Goal: Obtain resource: Download file/media

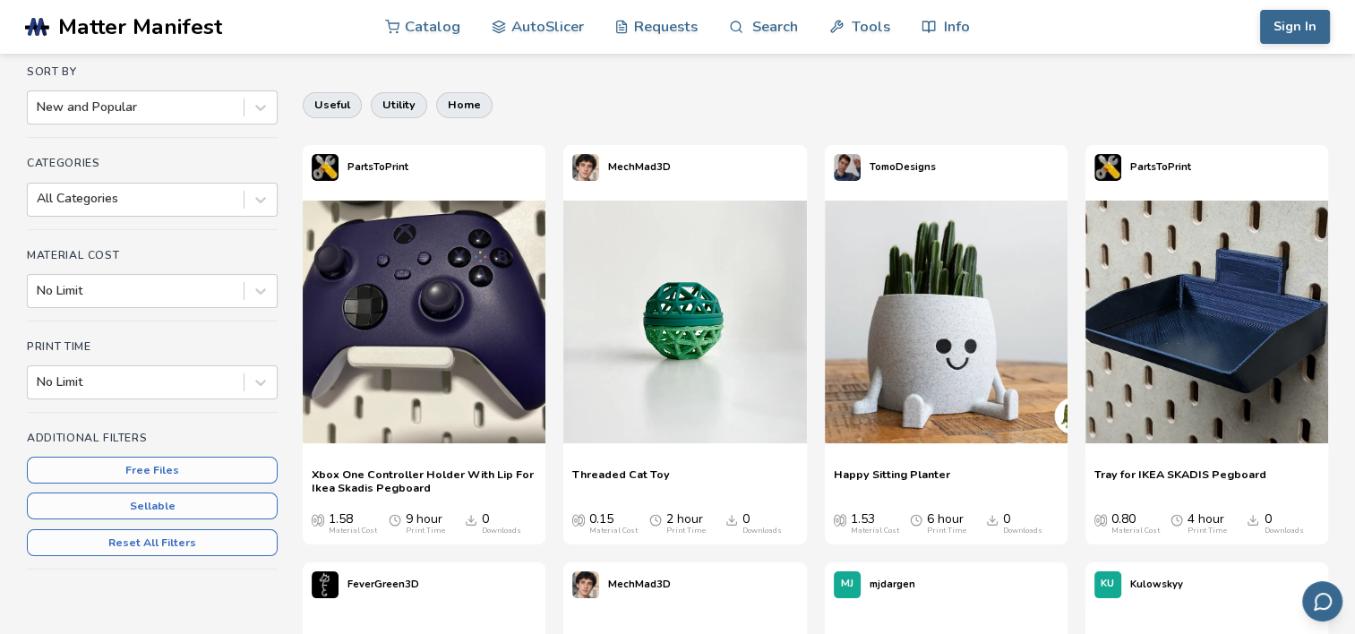
scroll to position [154, 0]
click at [133, 387] on div at bounding box center [136, 382] width 198 height 18
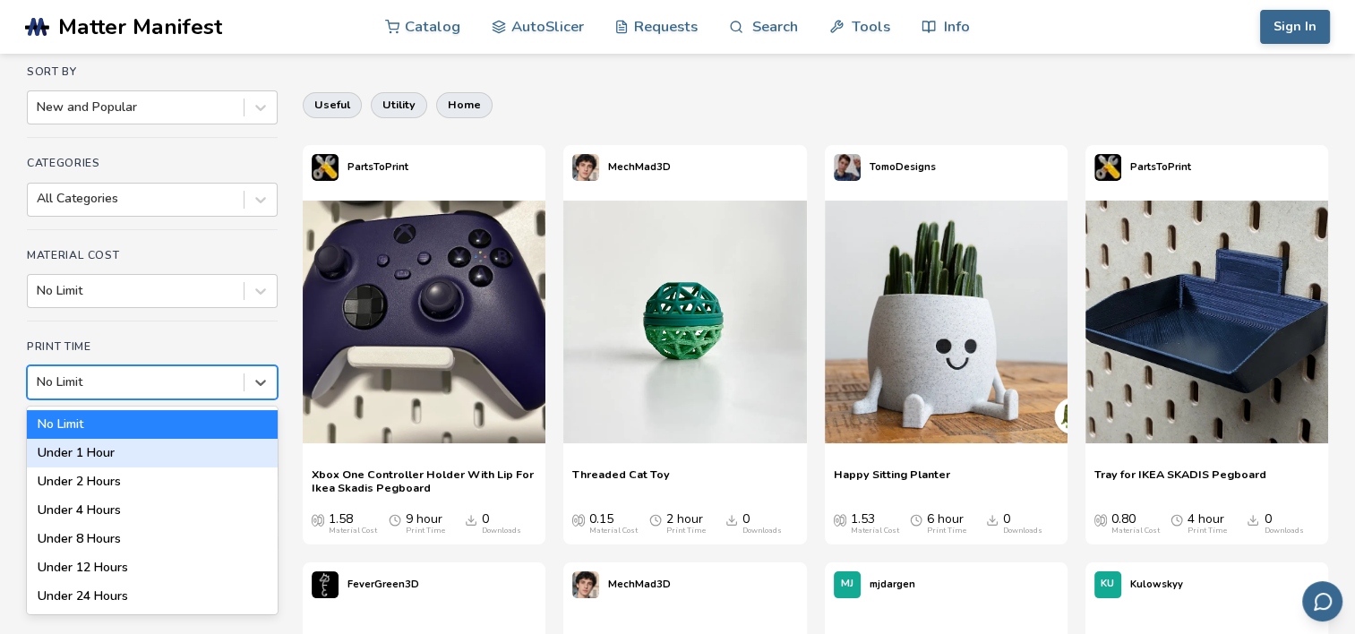
click at [122, 452] on div "Under 1 Hour" at bounding box center [152, 453] width 251 height 29
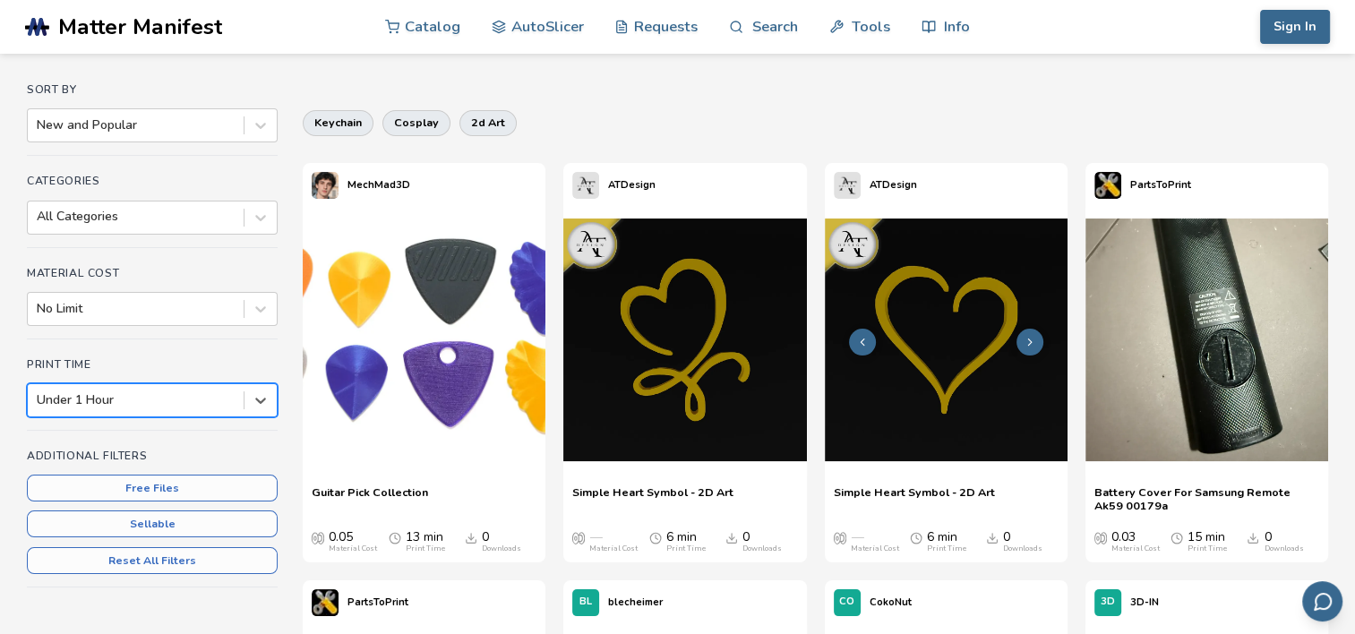
scroll to position [134, 0]
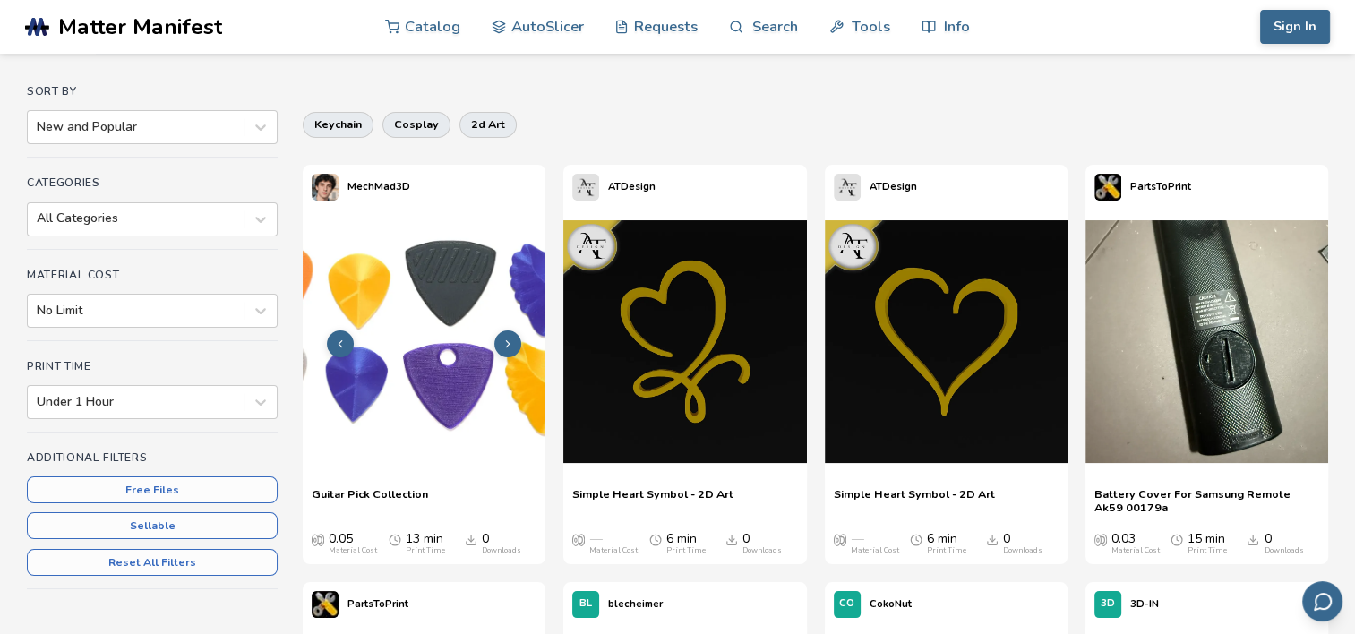
click at [427, 304] on img at bounding box center [424, 341] width 243 height 243
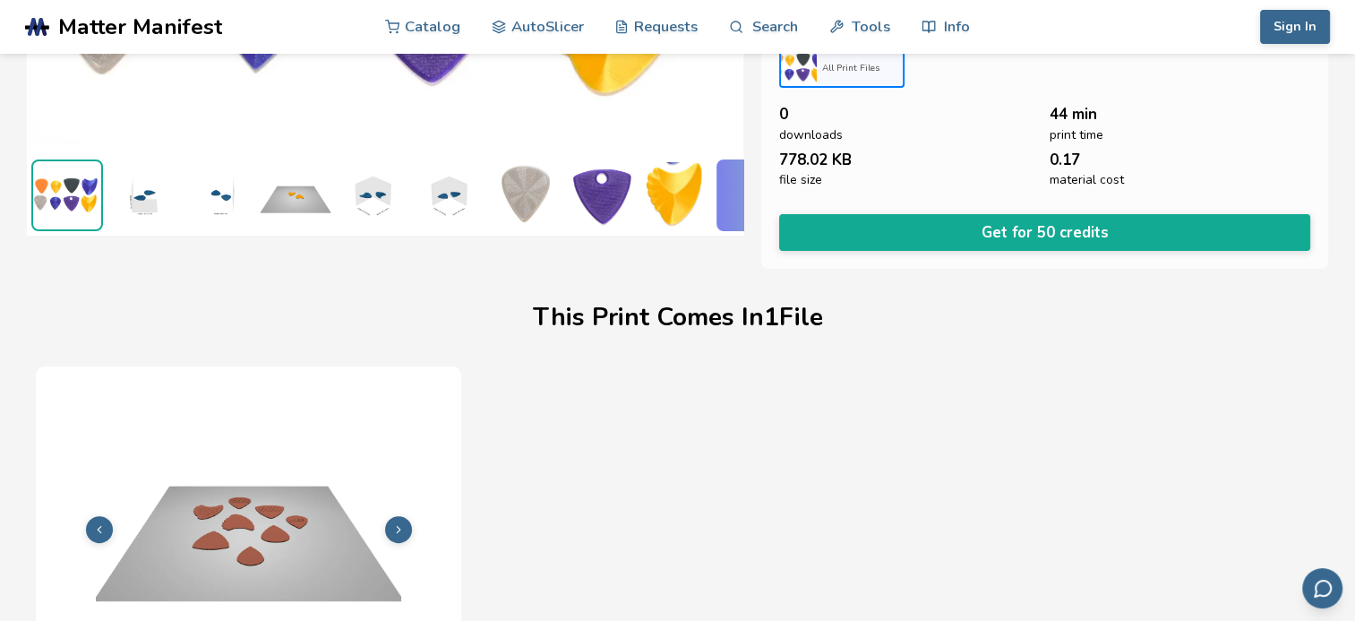
scroll to position [352, 0]
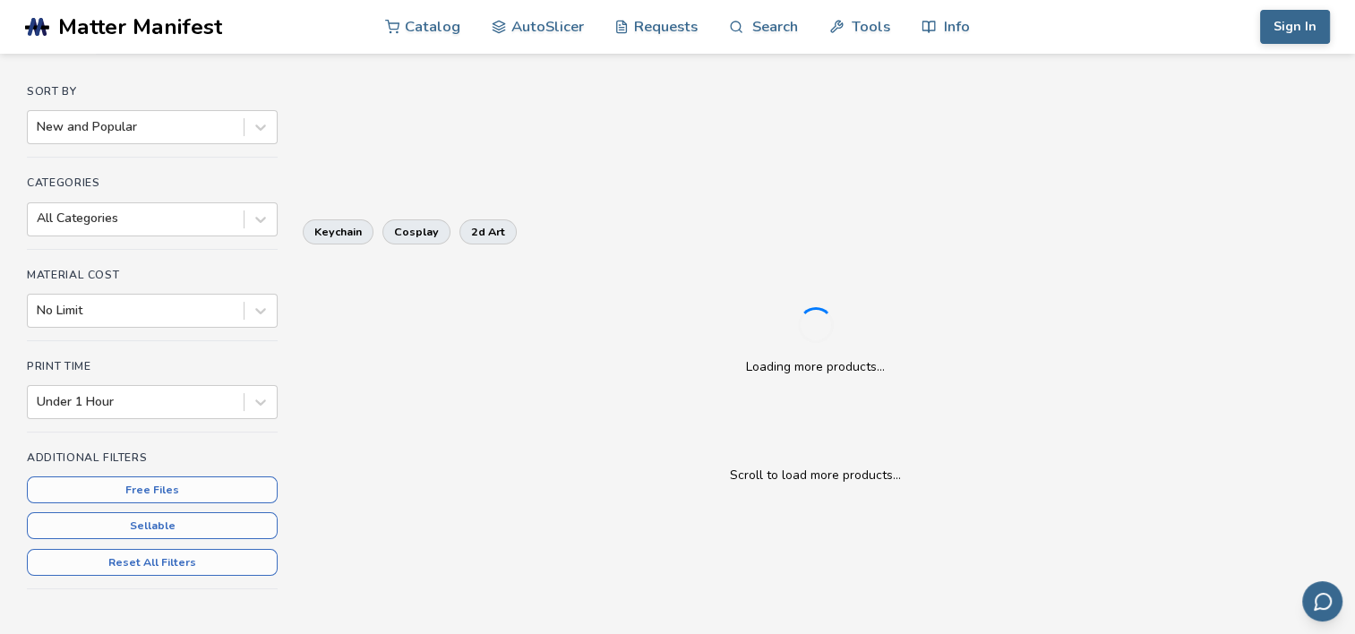
scroll to position [154, 0]
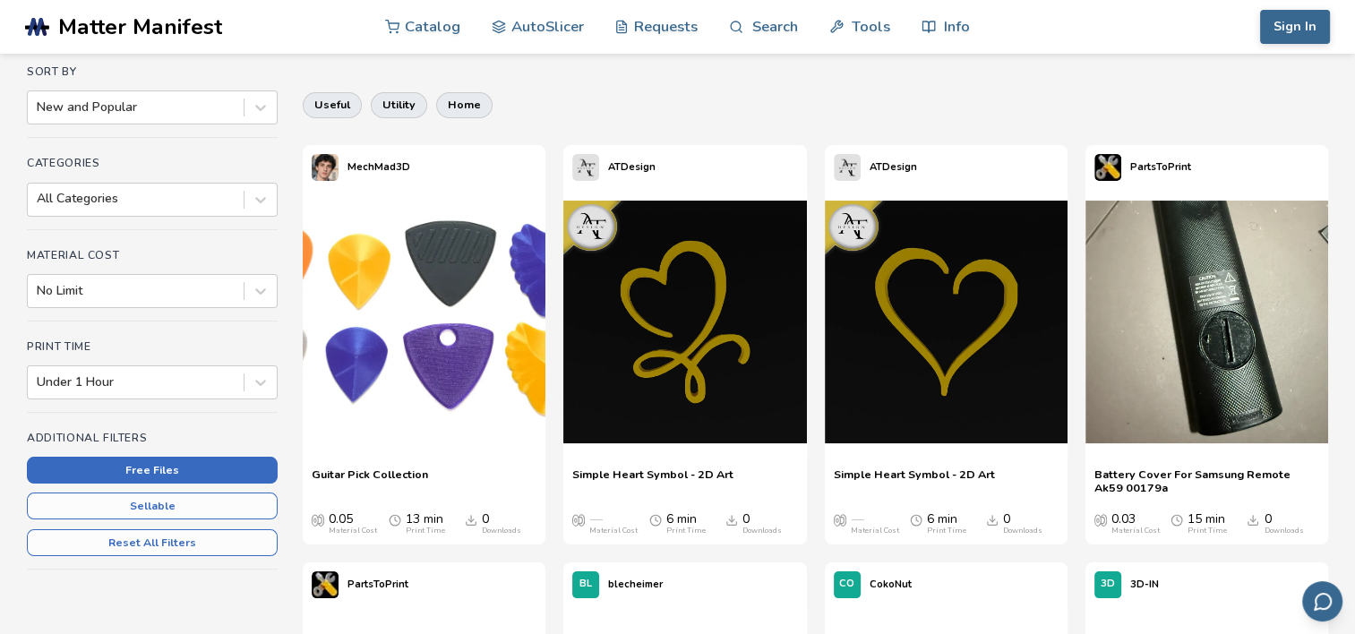
click at [150, 465] on button "Free Files" at bounding box center [152, 470] width 251 height 27
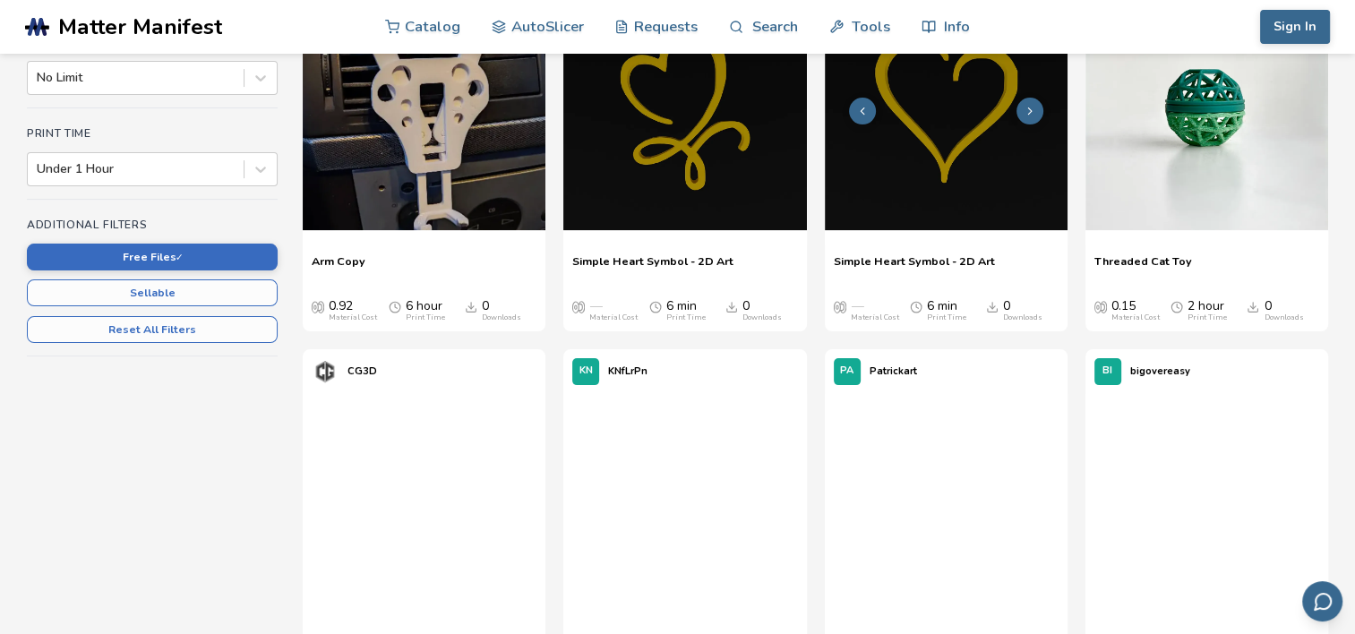
scroll to position [389, 0]
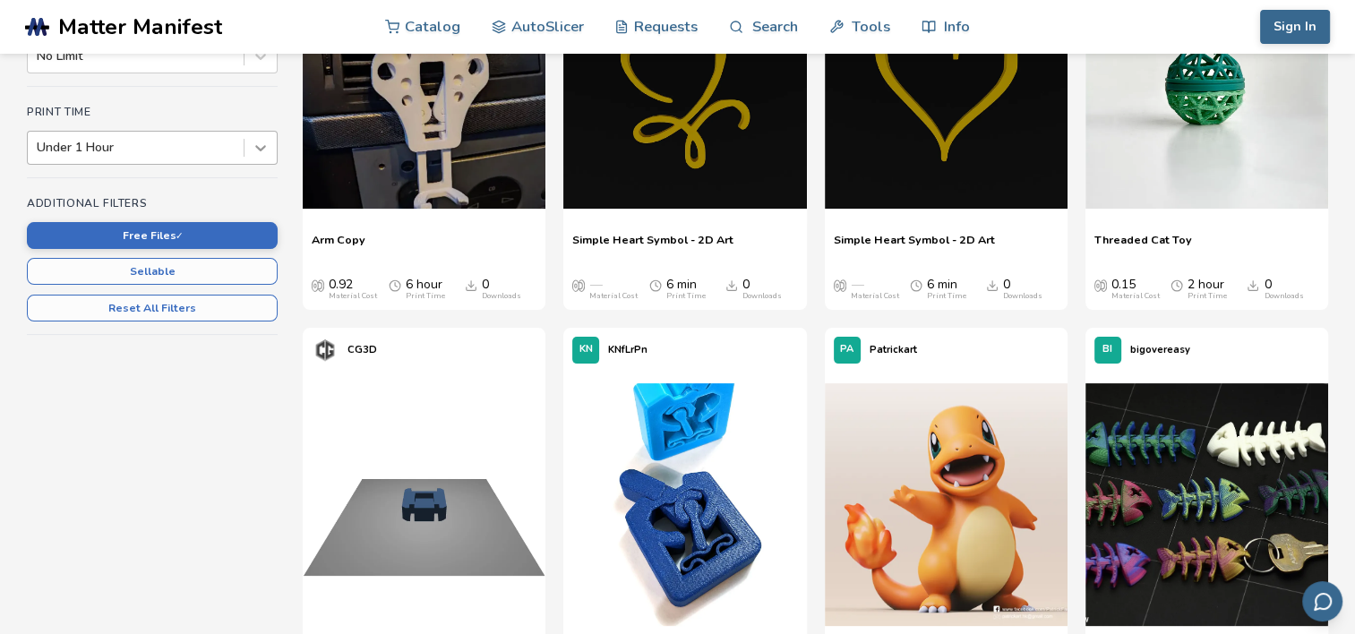
click at [246, 146] on div at bounding box center [260, 148] width 32 height 32
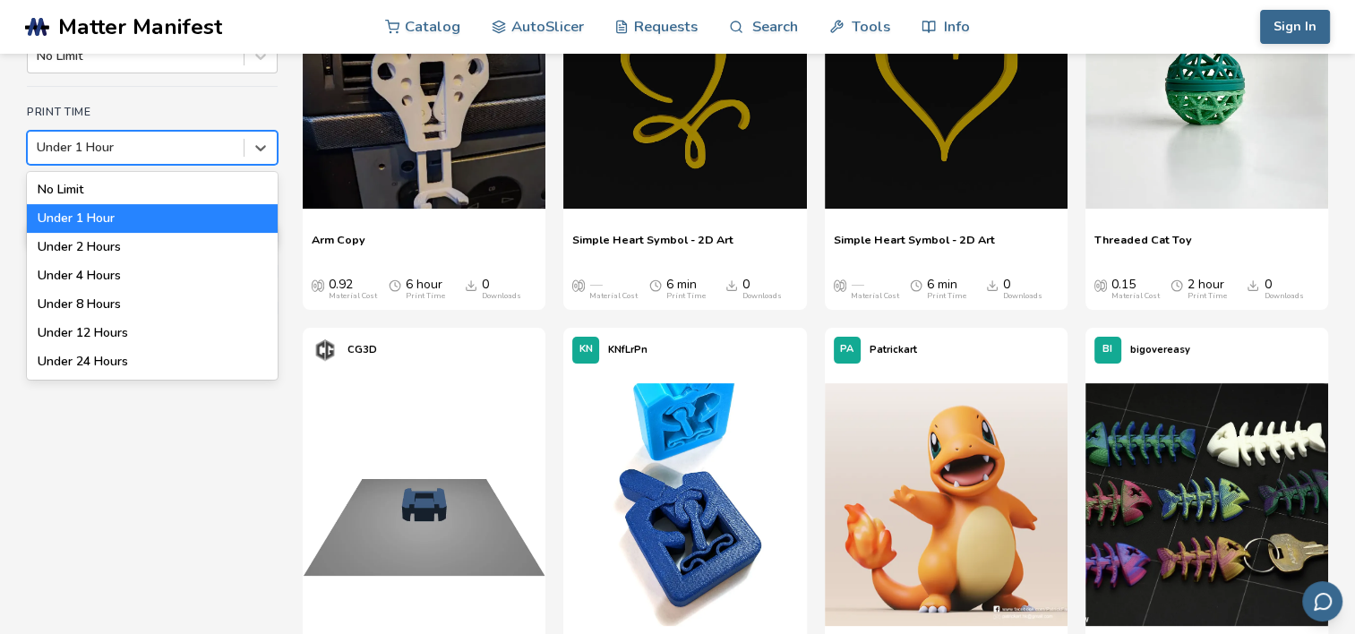
click at [123, 222] on div "Under 1 Hour" at bounding box center [152, 218] width 251 height 29
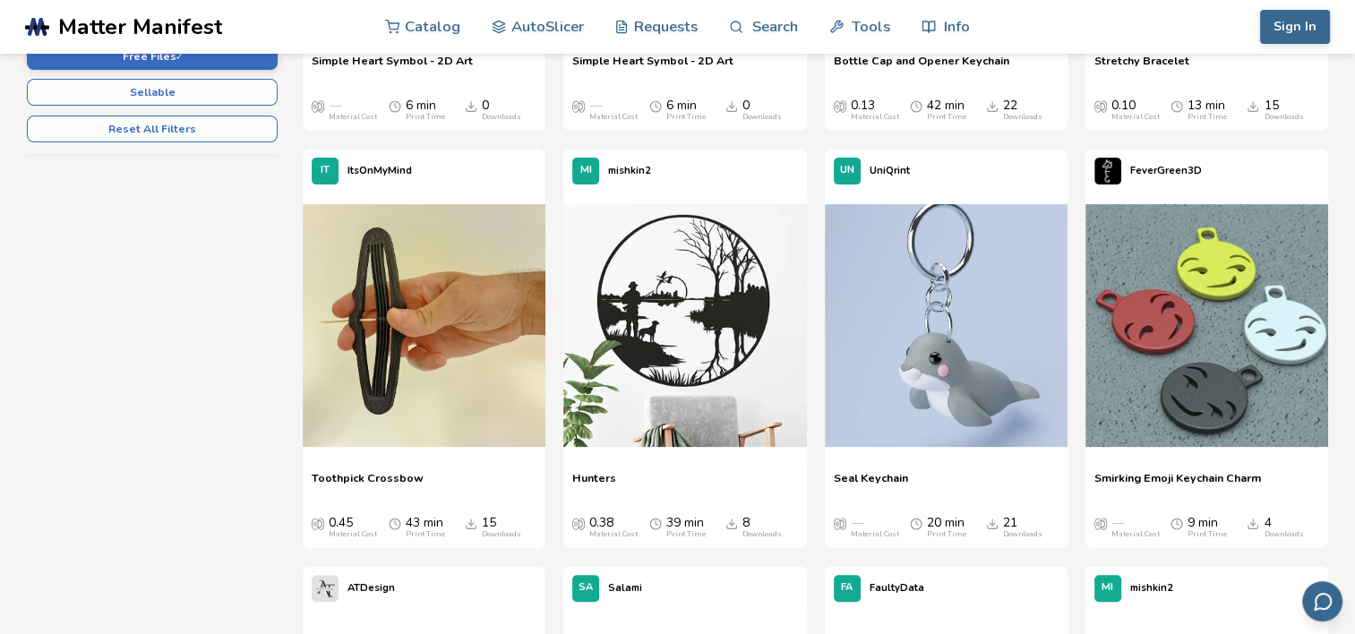
scroll to position [571, 0]
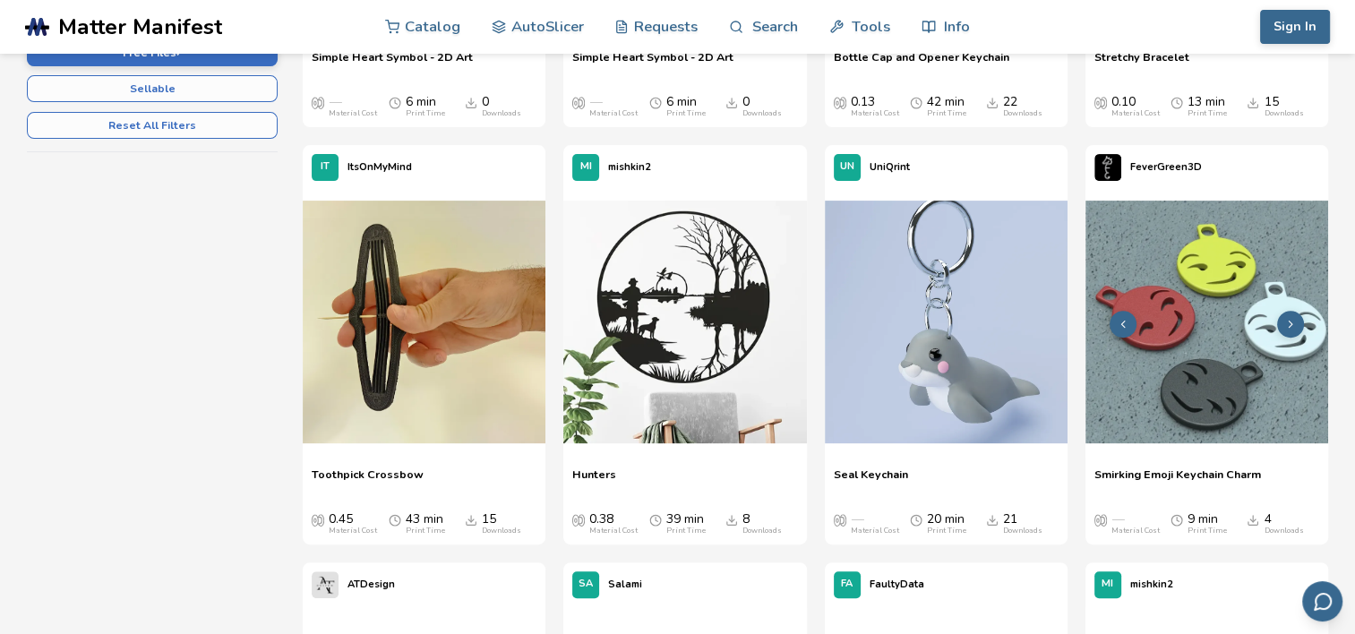
click at [1179, 341] on img at bounding box center [1206, 322] width 243 height 243
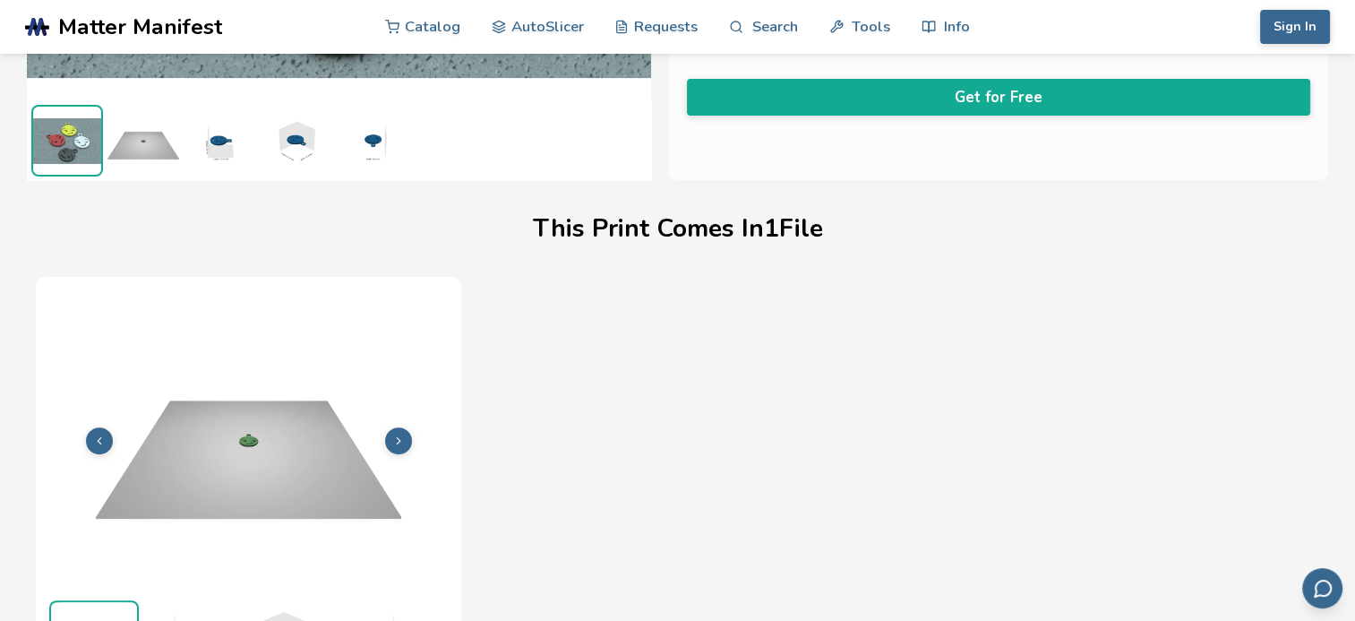
scroll to position [434, 0]
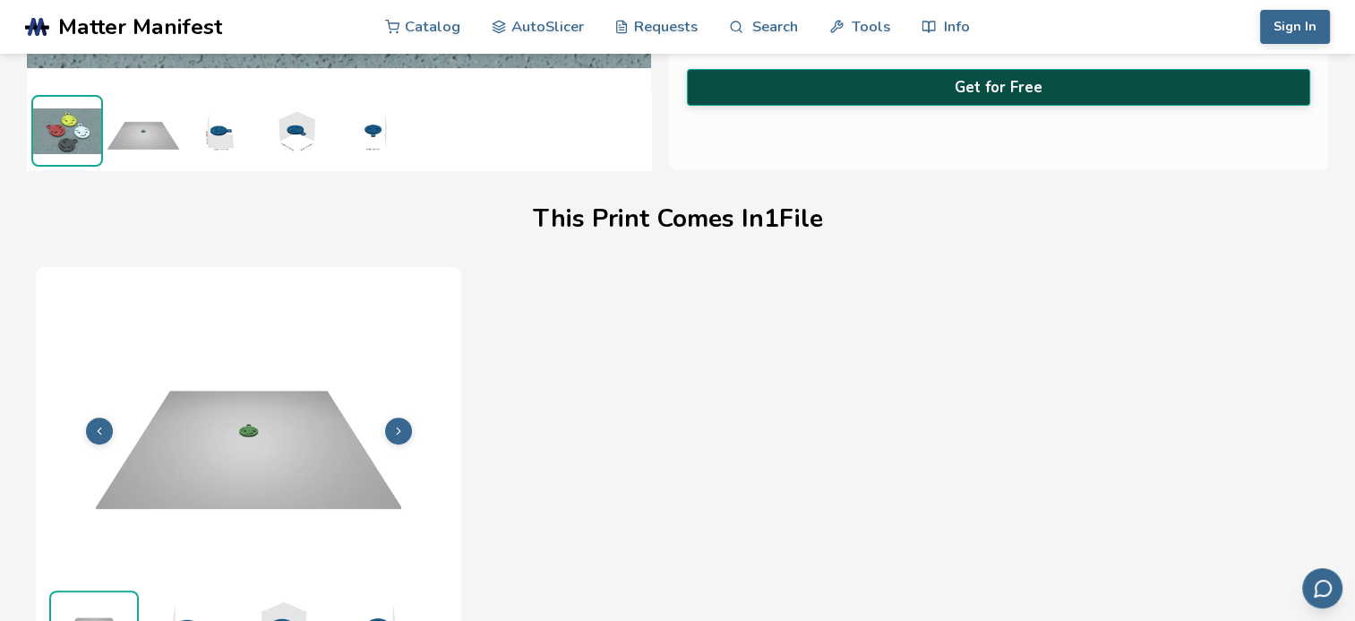
click at [913, 72] on button "Get for Free" at bounding box center [998, 87] width 623 height 37
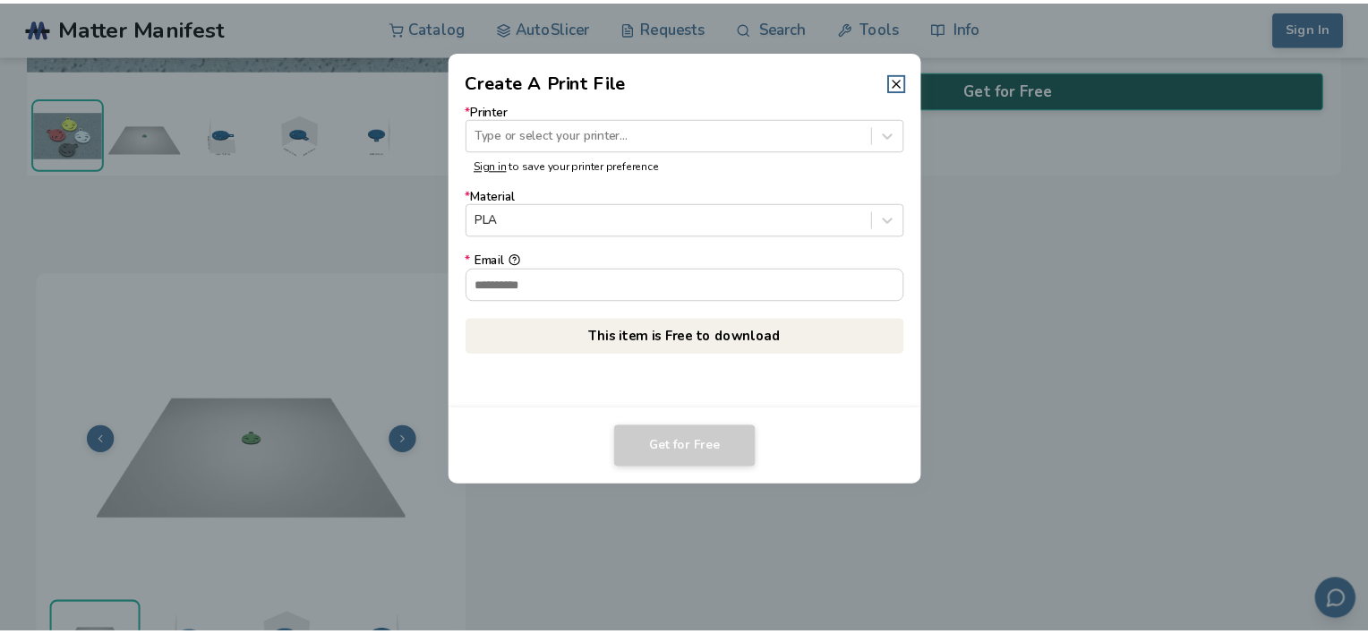
scroll to position [432, 0]
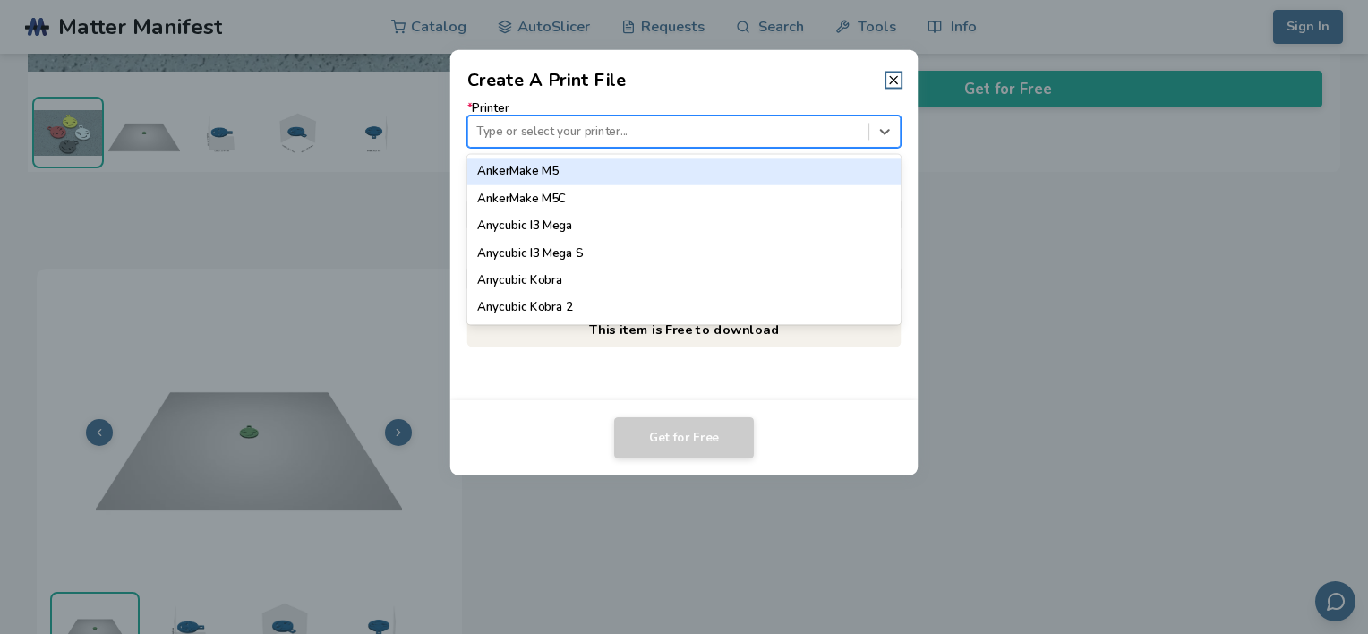
click at [555, 133] on div at bounding box center [667, 131] width 383 height 17
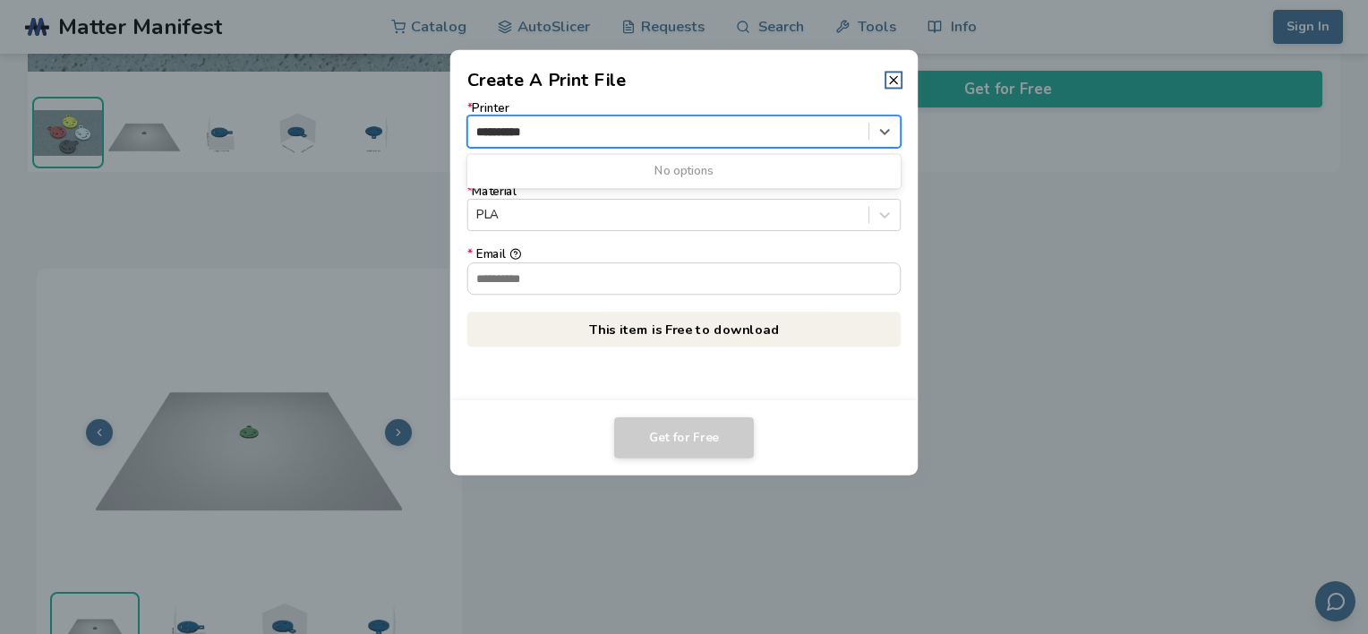
type input "********"
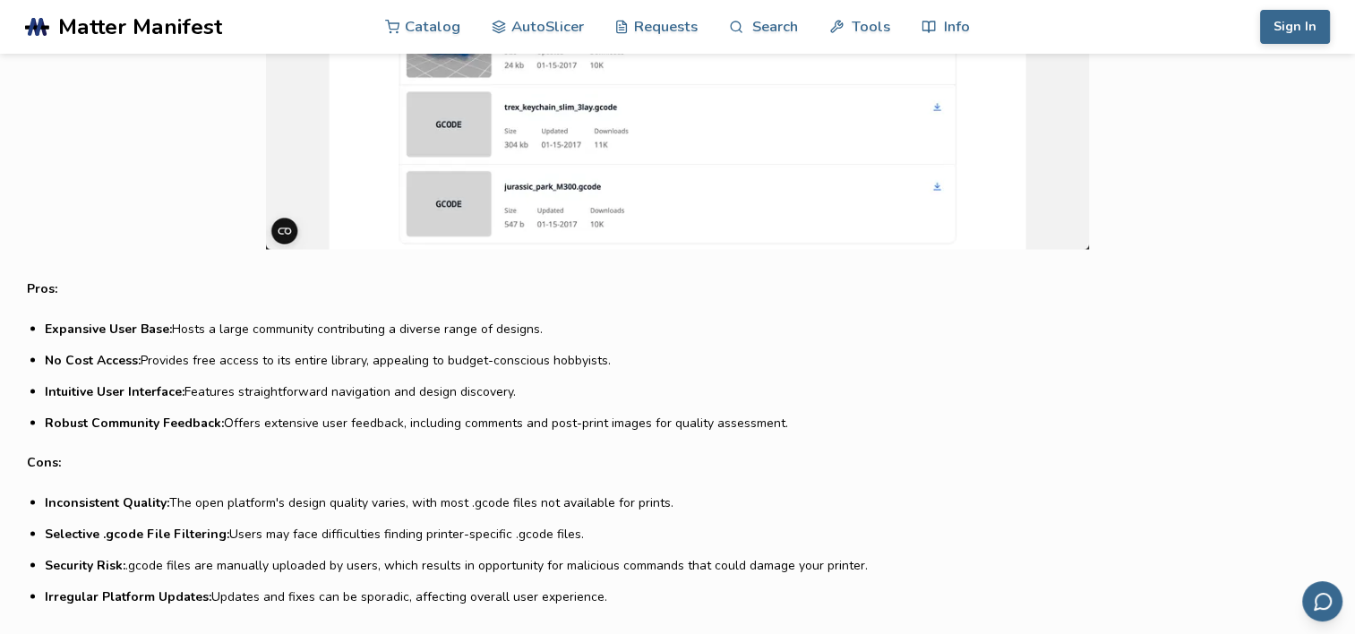
scroll to position [3078, 0]
